Goal: Find specific page/section: Find specific page/section

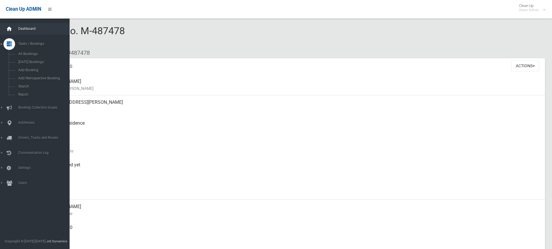
click at [9, 29] on icon at bounding box center [9, 29] width 6 height 12
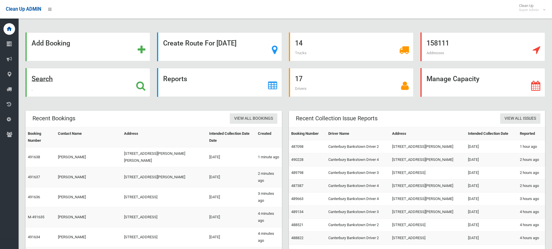
click at [40, 79] on strong "Search" at bounding box center [42, 79] width 21 height 8
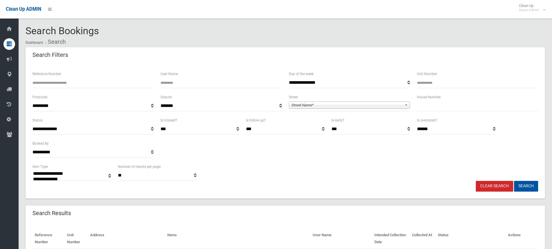
select select
click at [458, 104] on input "text" at bounding box center [477, 106] width 121 height 11
type input "*****"
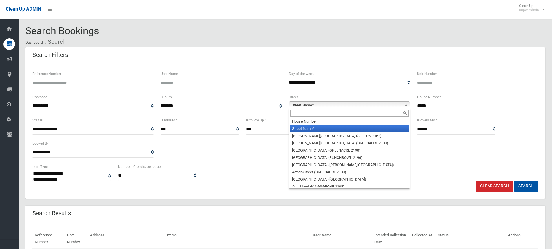
click at [362, 104] on span "Street Name*" at bounding box center [347, 105] width 111 height 7
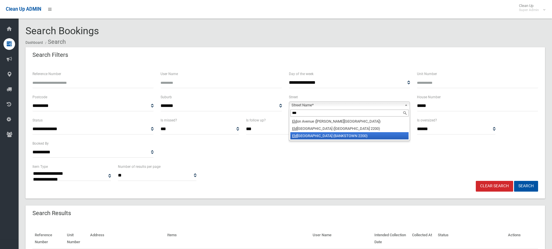
type input "***"
click at [327, 136] on li "Eld ridge Road (BANKSTOWN 2200)" at bounding box center [350, 135] width 118 height 7
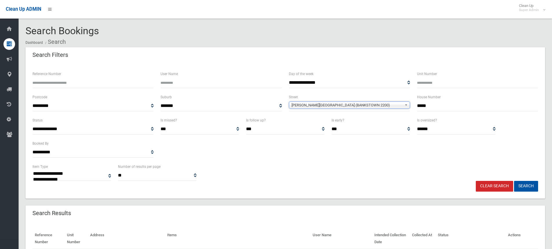
click at [514, 181] on button "Search" at bounding box center [526, 186] width 24 height 11
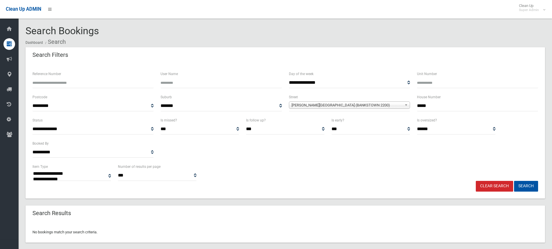
select select
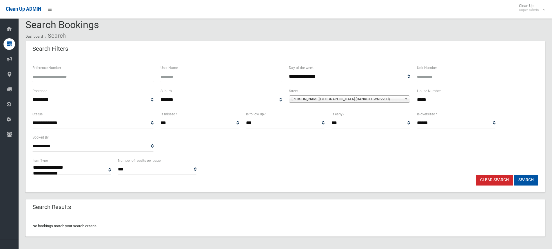
scroll to position [8, 0]
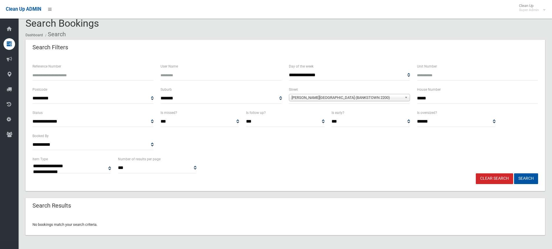
click at [432, 95] on input "*****" at bounding box center [477, 98] width 121 height 11
type input "**"
click at [514, 173] on button "Search" at bounding box center [526, 178] width 24 height 11
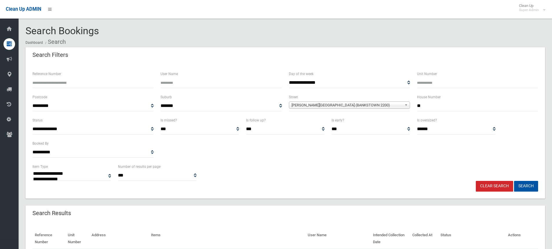
select select
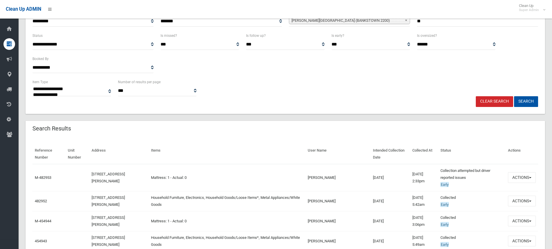
scroll to position [87, 0]
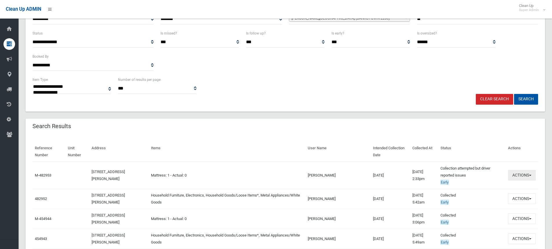
click at [524, 176] on button "Actions" at bounding box center [522, 175] width 28 height 11
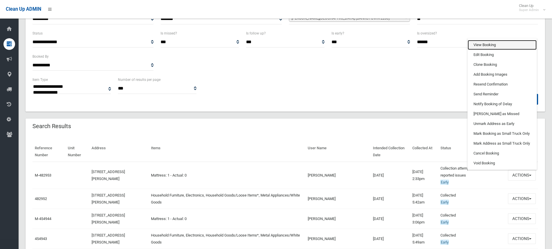
click at [483, 43] on link "View Booking" at bounding box center [502, 45] width 69 height 10
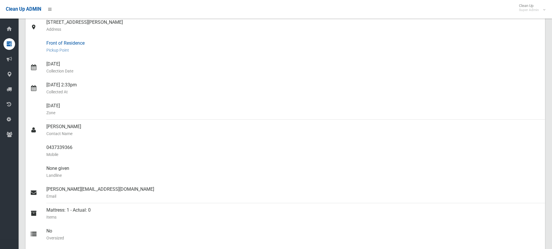
scroll to position [87, 0]
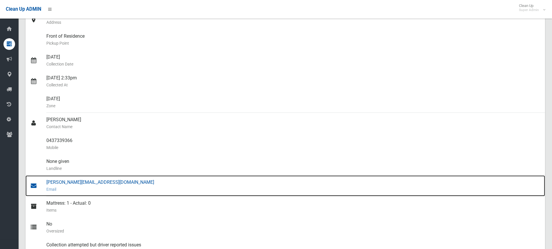
click at [78, 180] on div "[PERSON_NAME][EMAIL_ADDRESS][DOMAIN_NAME] Email" at bounding box center [293, 185] width 494 height 21
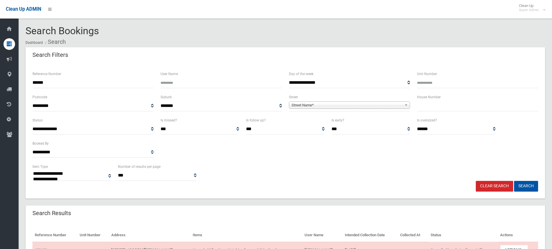
select select
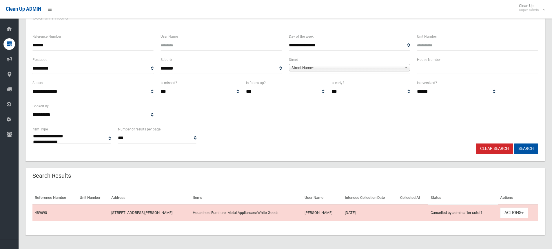
click at [460, 69] on input "text" at bounding box center [477, 68] width 121 height 11
type input "**"
click at [374, 68] on span "Street Name*" at bounding box center [347, 67] width 111 height 7
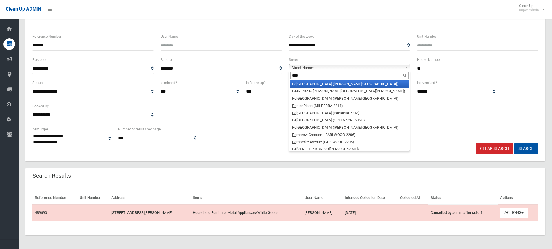
type input "*****"
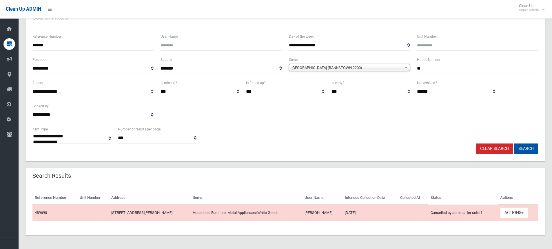
click at [514, 144] on button "Search" at bounding box center [526, 149] width 24 height 11
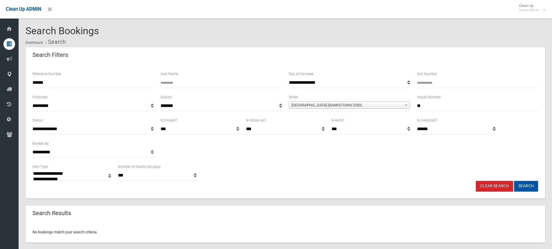
select select
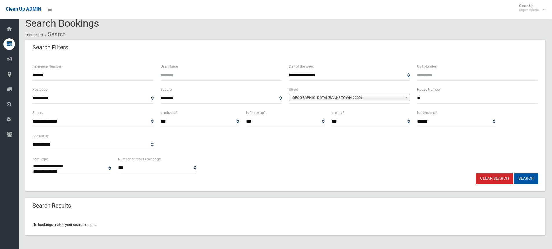
click at [88, 70] on input "******" at bounding box center [92, 75] width 121 height 11
type input "*"
click at [454, 99] on input "**" at bounding box center [477, 98] width 121 height 11
click at [514, 173] on button "Search" at bounding box center [526, 178] width 24 height 11
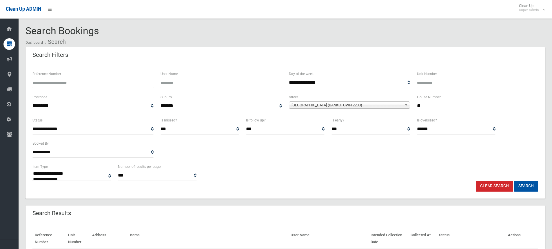
select select
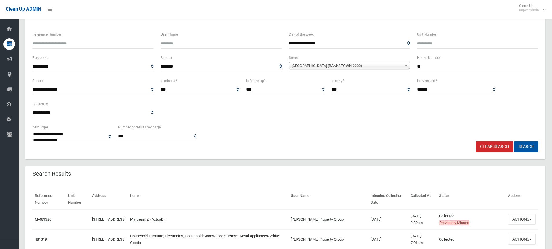
scroll to position [116, 0]
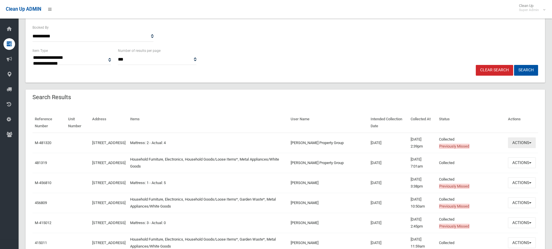
click at [527, 144] on button "Actions" at bounding box center [522, 142] width 28 height 11
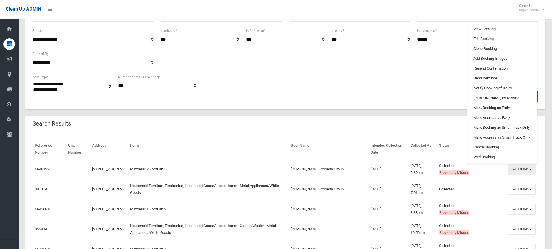
scroll to position [29, 0]
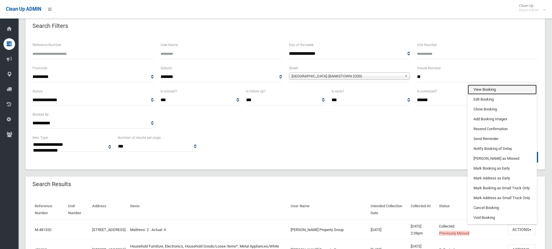
click at [492, 88] on link "View Booking" at bounding box center [502, 90] width 69 height 10
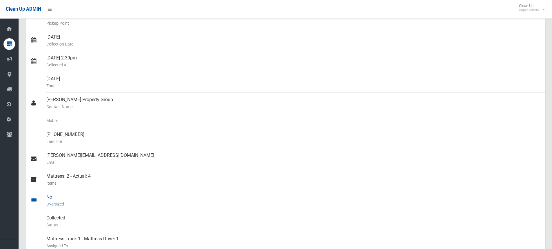
scroll to position [174, 0]
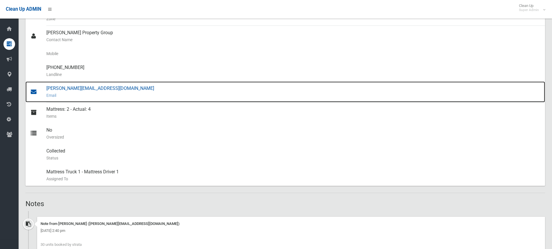
click at [87, 87] on div "erik@whelanproperty.com.au Email" at bounding box center [293, 91] width 494 height 21
click at [67, 90] on div "erik@whelanproperty.com.au Email" at bounding box center [293, 91] width 494 height 21
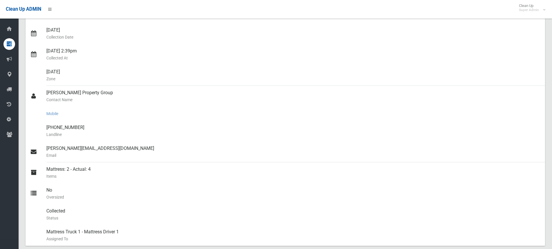
scroll to position [58, 0]
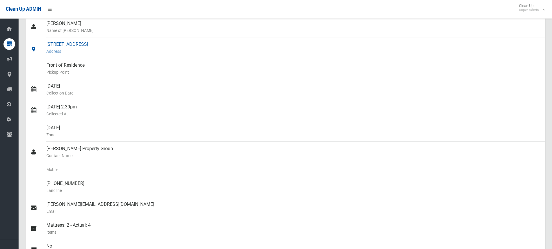
drag, startPoint x: 108, startPoint y: 45, endPoint x: 46, endPoint y: 42, distance: 61.5
click at [46, 42] on div "27 Percy Street, BANKSTOWN NSW 2200 Address" at bounding box center [293, 47] width 494 height 21
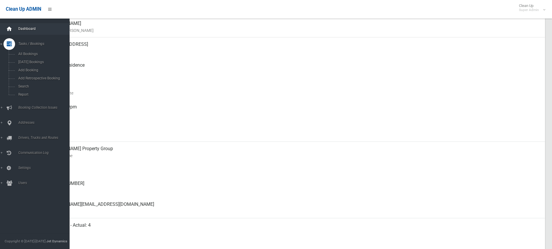
click at [10, 28] on icon at bounding box center [9, 29] width 6 height 12
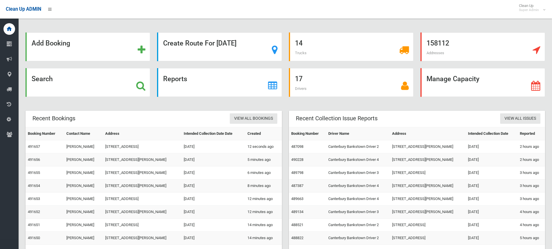
scroll to position [42, 0]
